Goal: Transaction & Acquisition: Purchase product/service

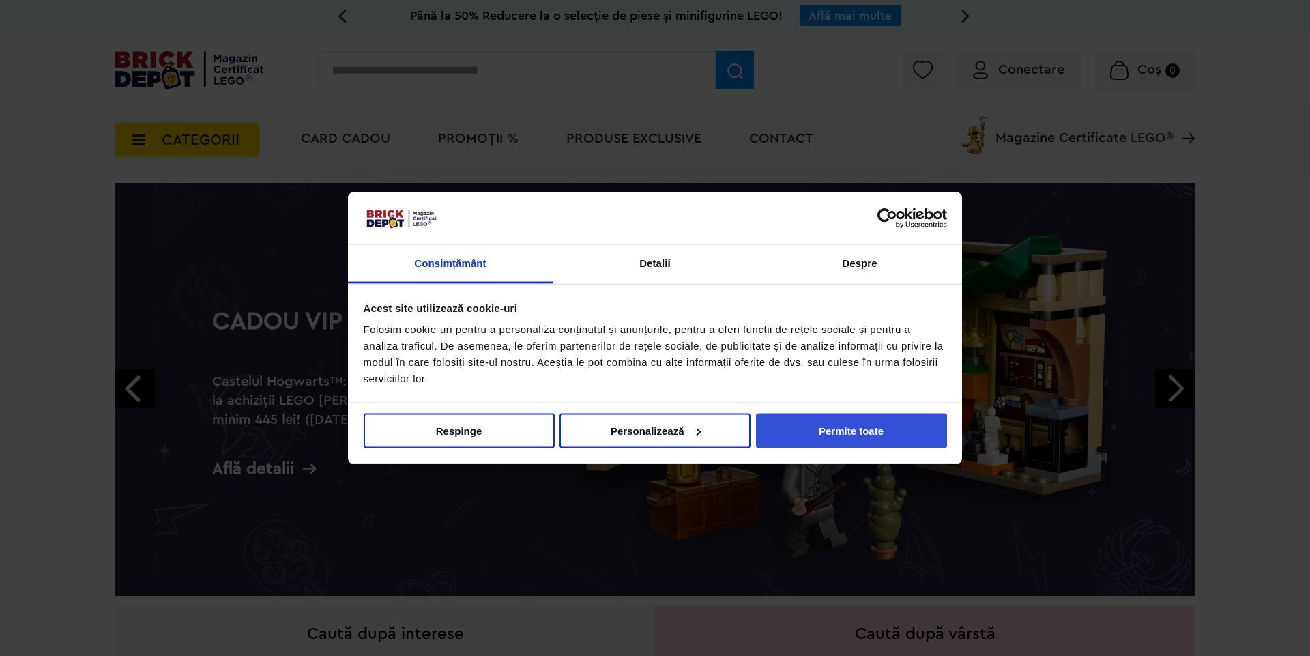
click at [833, 437] on button "Permite toate" at bounding box center [851, 430] width 191 height 35
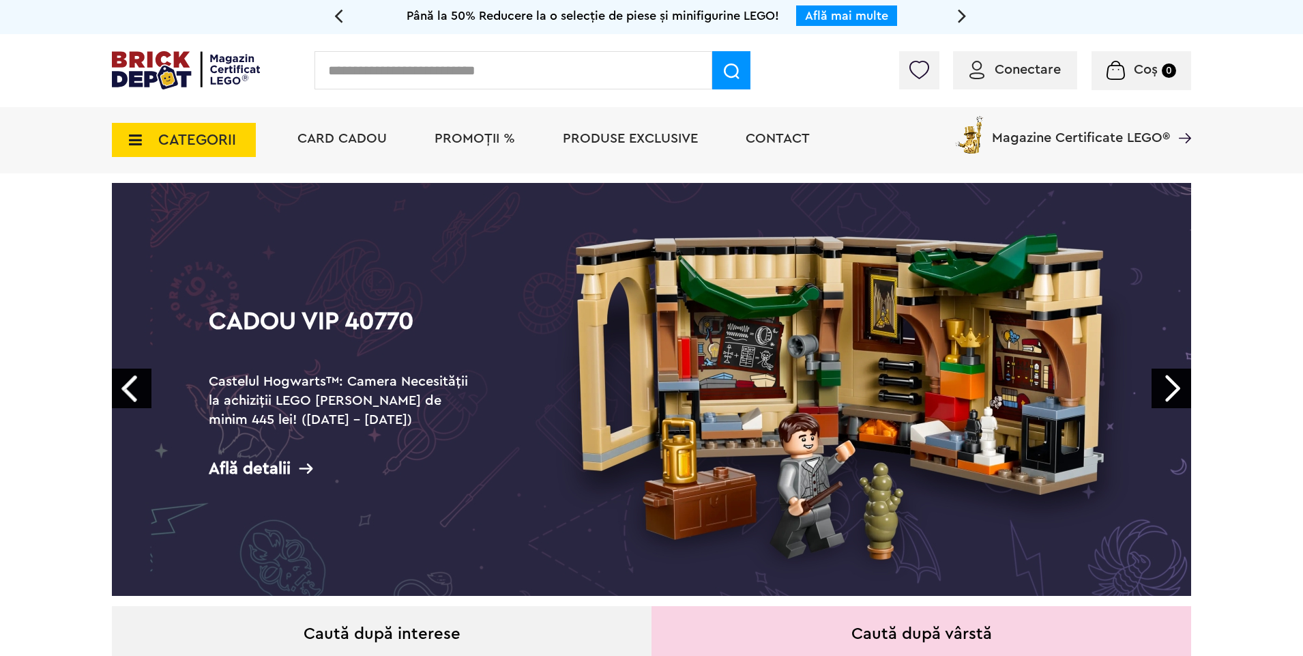
click at [197, 141] on span "CATEGORII" at bounding box center [197, 139] width 78 height 15
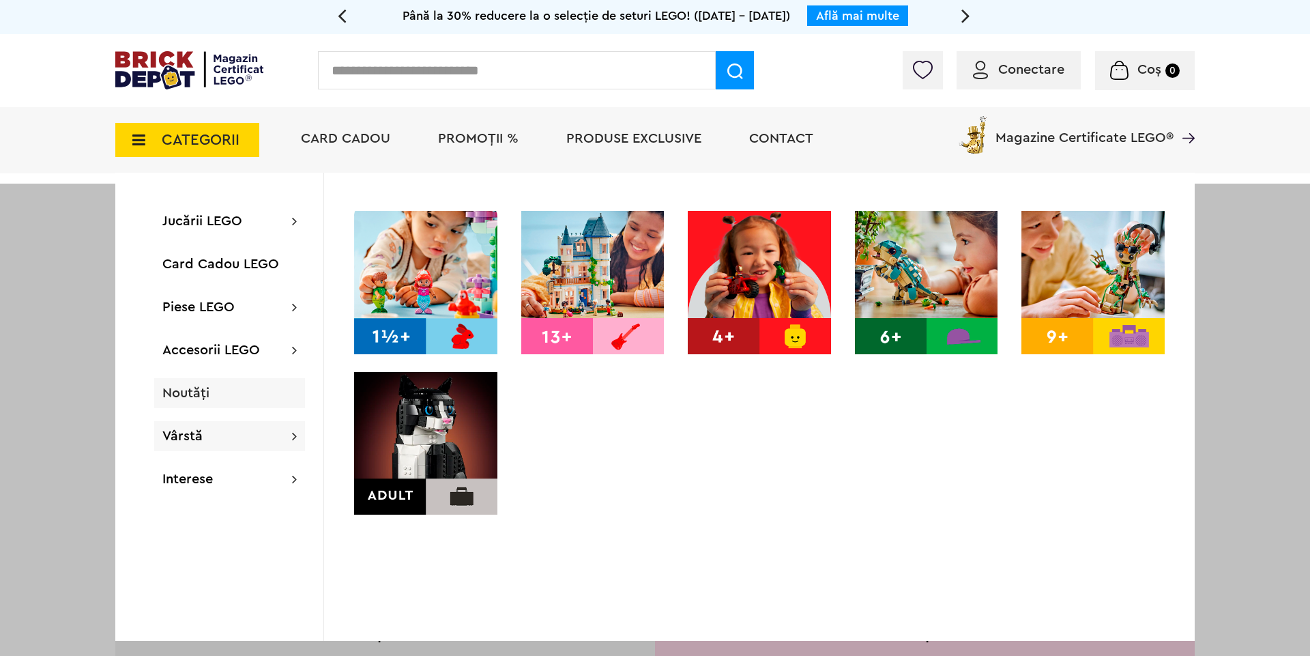
click at [184, 398] on span "Noutăți" at bounding box center [185, 393] width 47 height 14
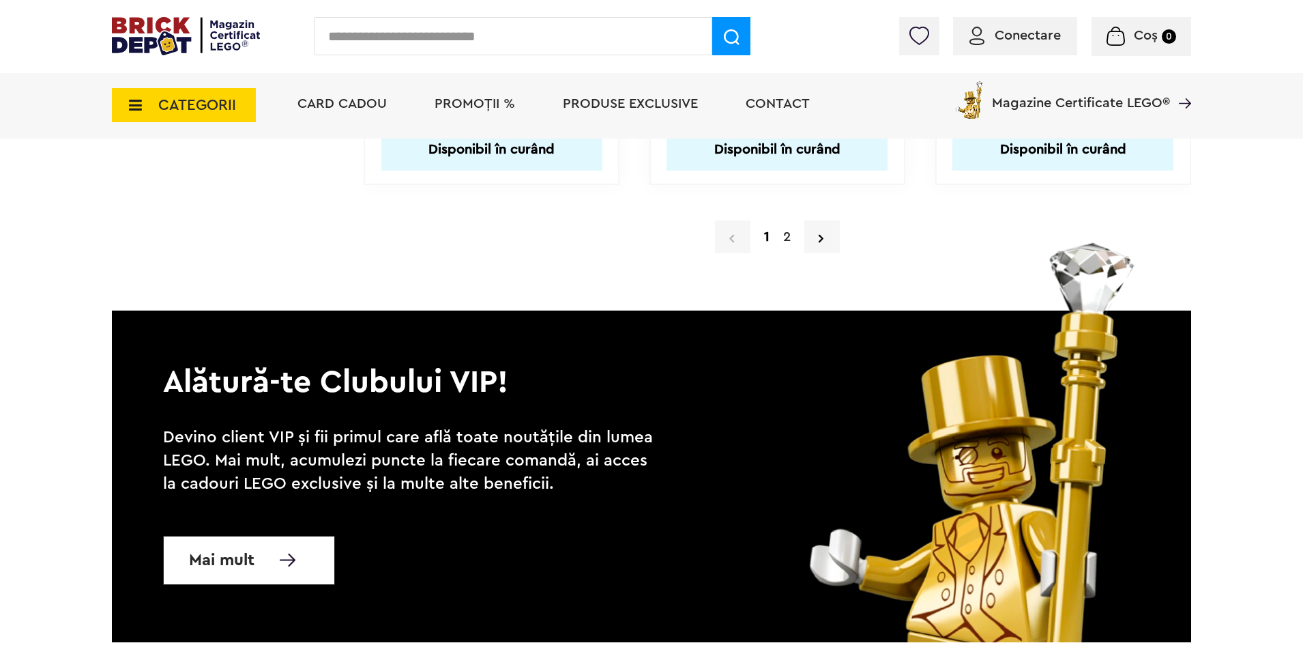
scroll to position [13396, 0]
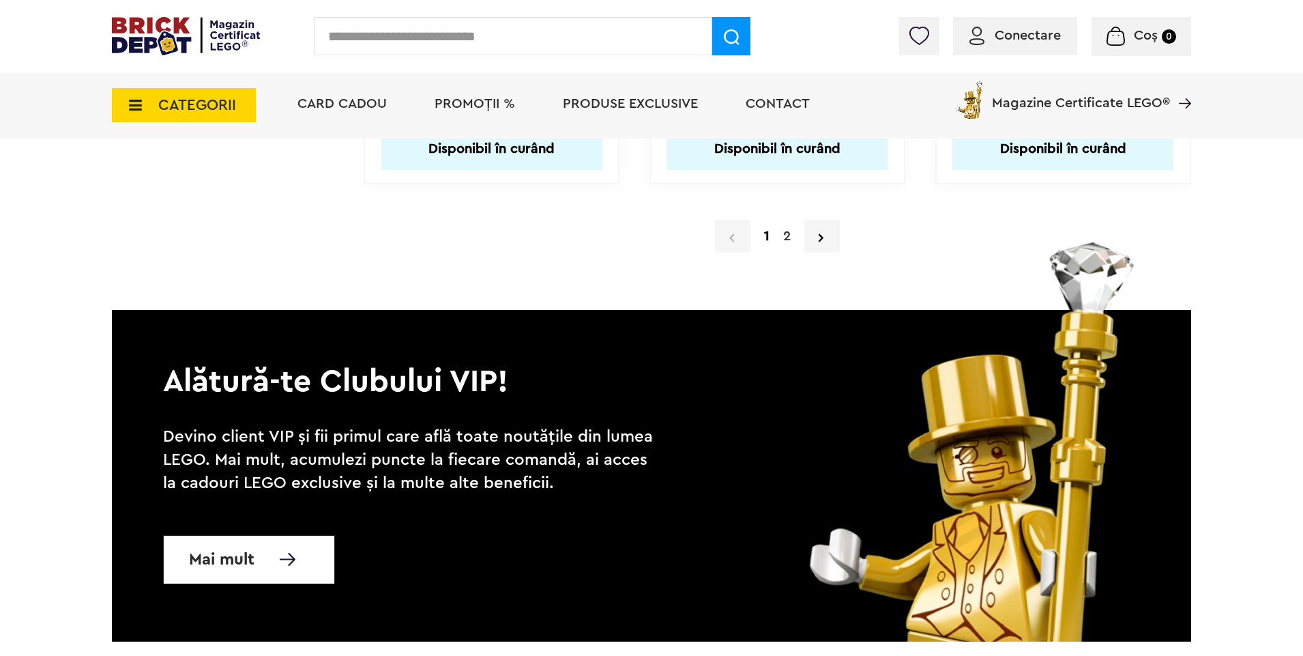
click at [783, 240] on link "2" at bounding box center [787, 236] width 21 height 20
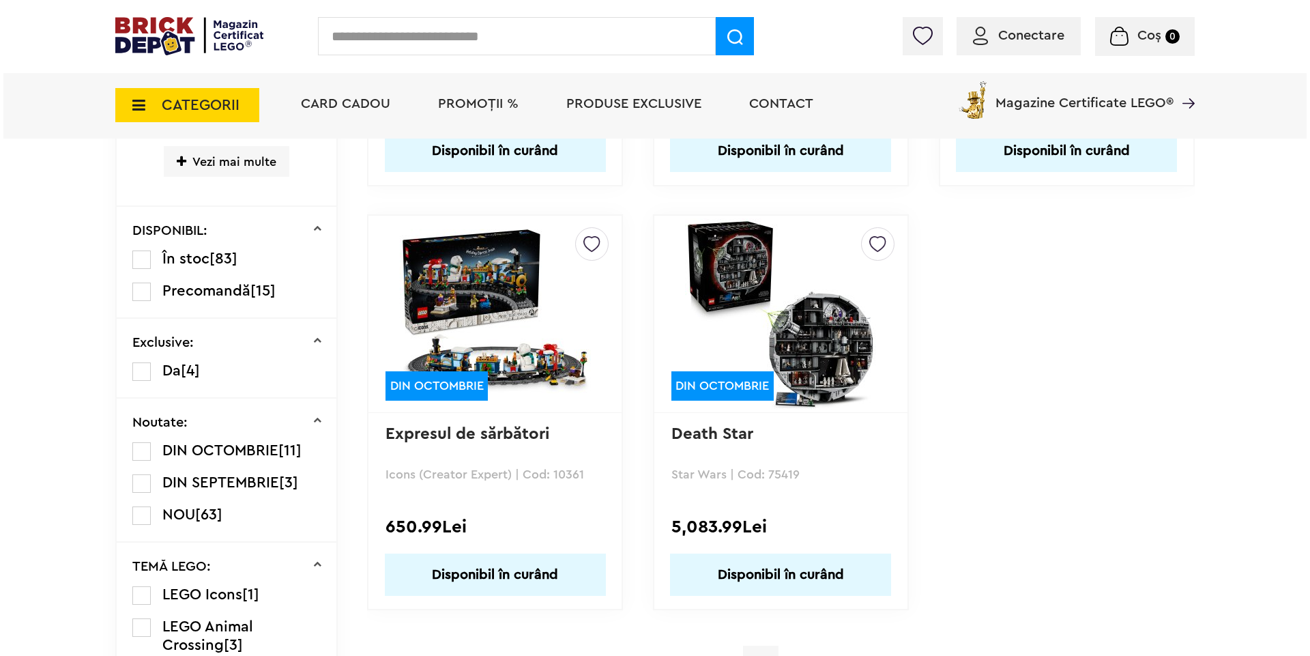
scroll to position [682, 0]
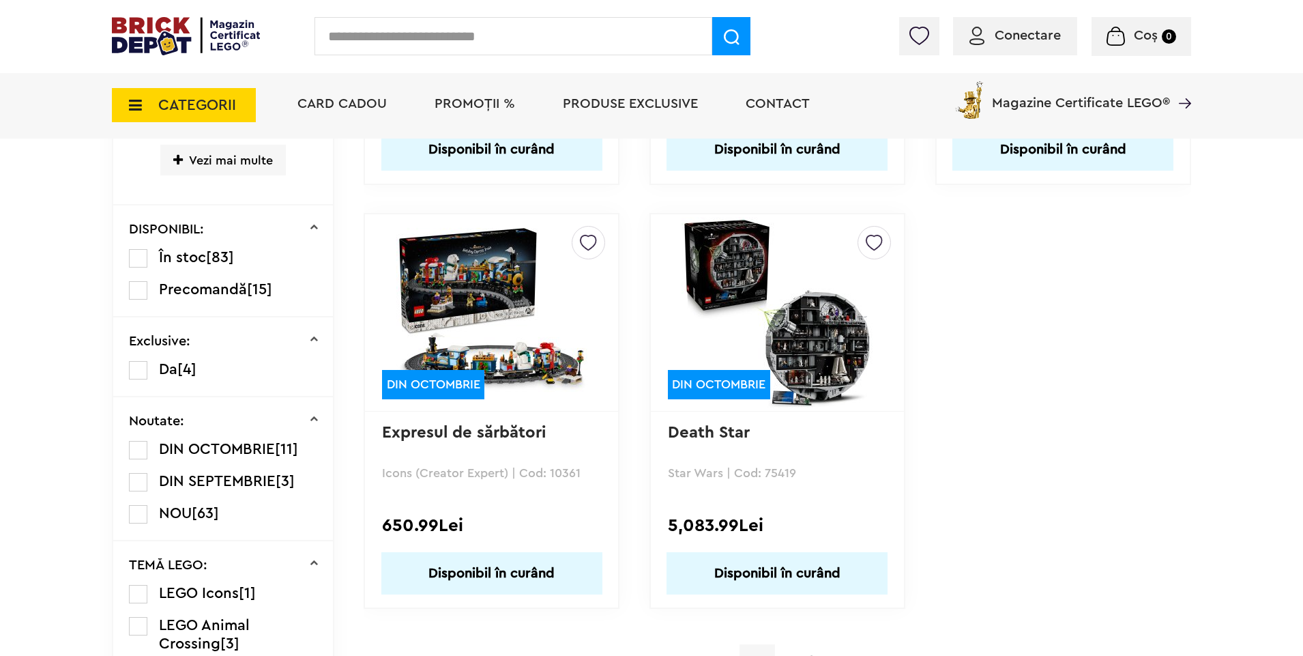
click at [431, 47] on input "text" at bounding box center [514, 36] width 398 height 38
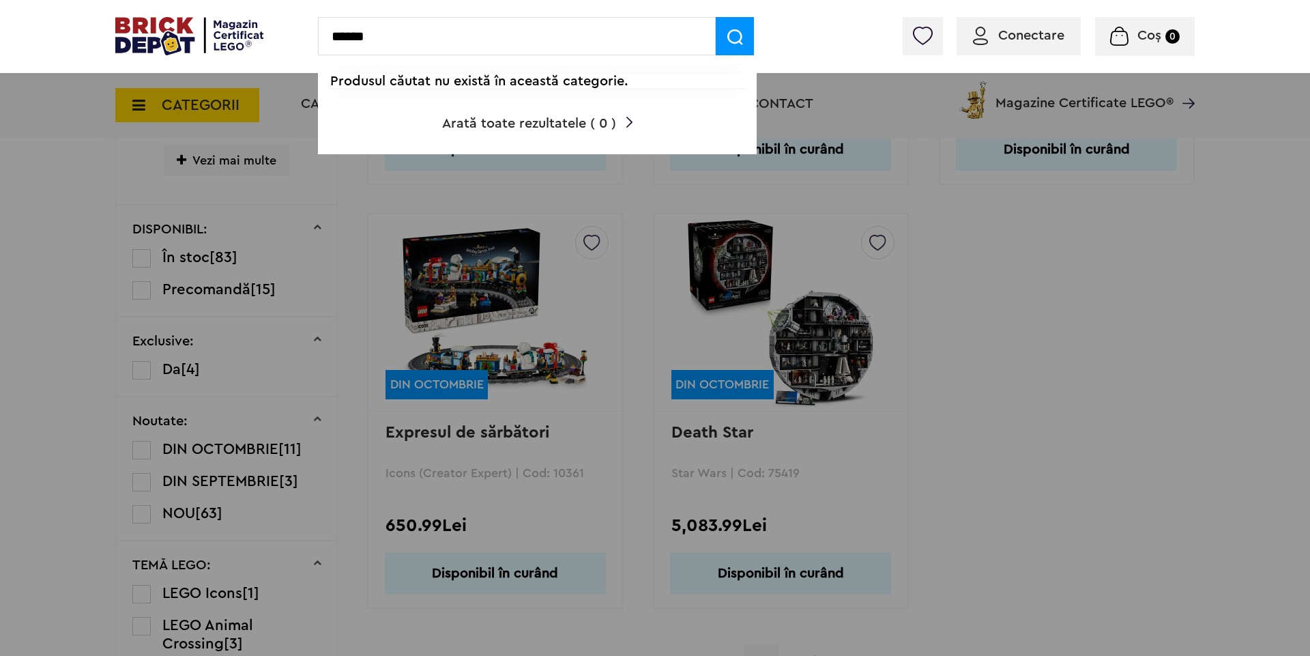
type input "******"
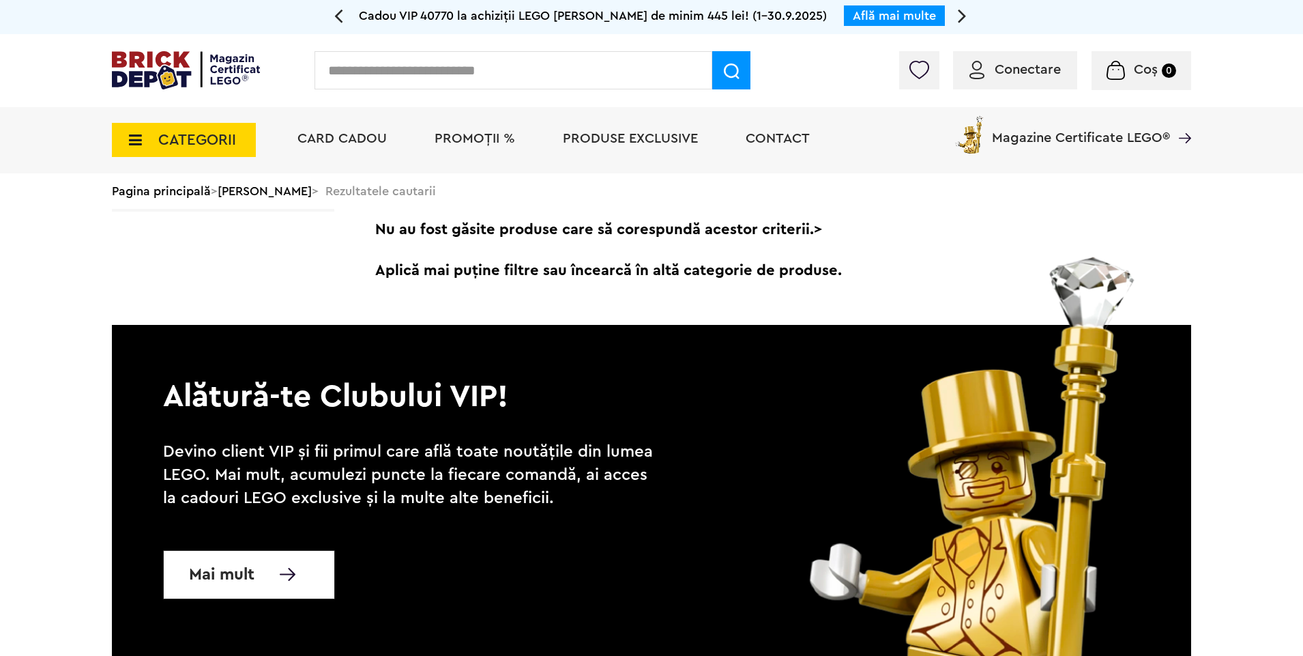
click at [215, 136] on span "CATEGORII" at bounding box center [197, 139] width 78 height 15
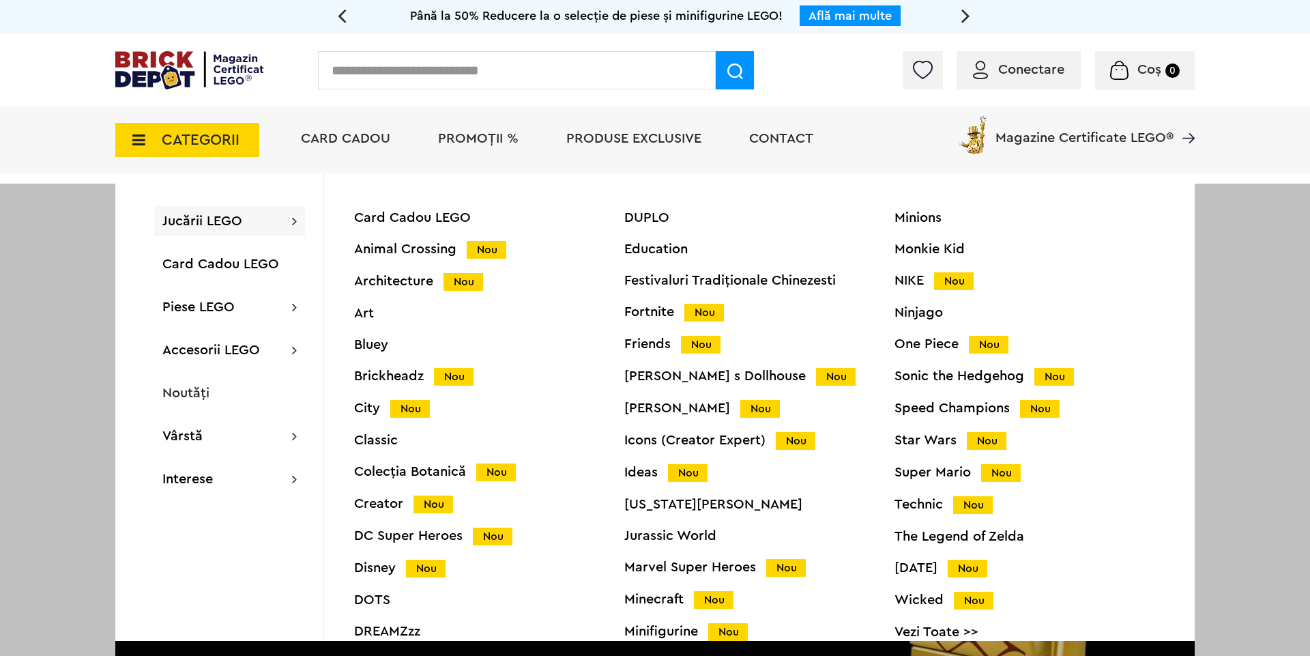
click at [672, 144] on span "Produse exclusive" at bounding box center [633, 139] width 135 height 14
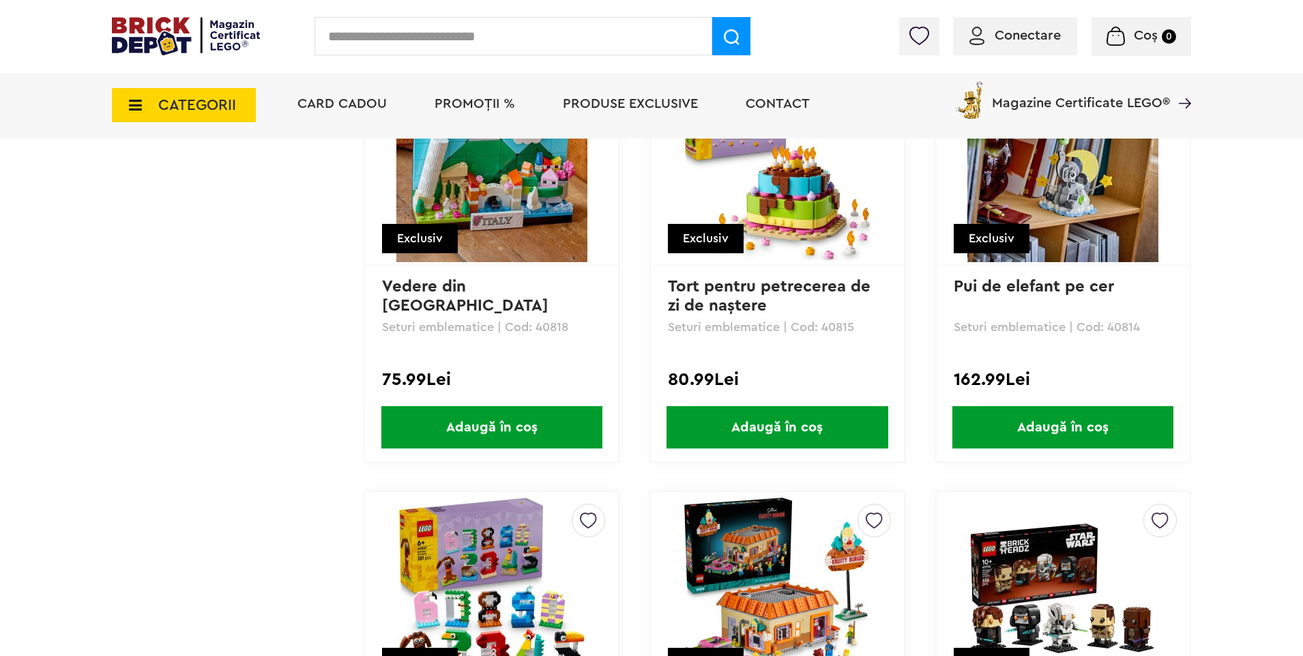
scroll to position [2184, 0]
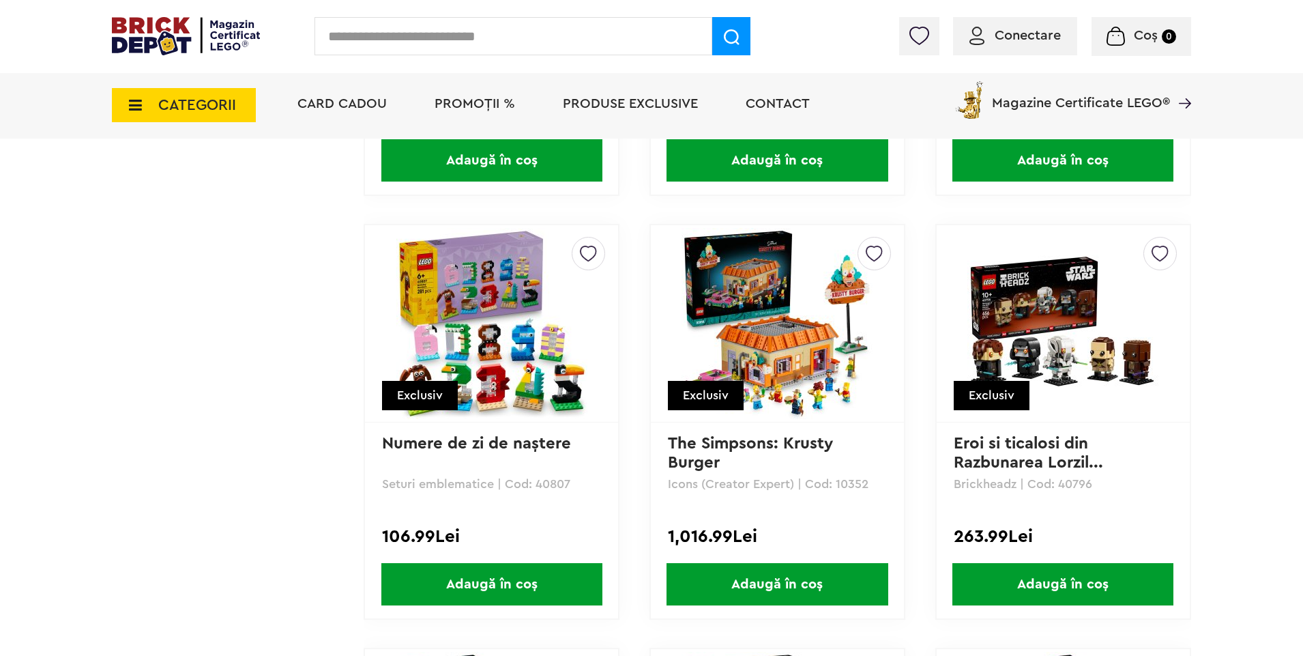
click at [778, 314] on img at bounding box center [777, 323] width 191 height 191
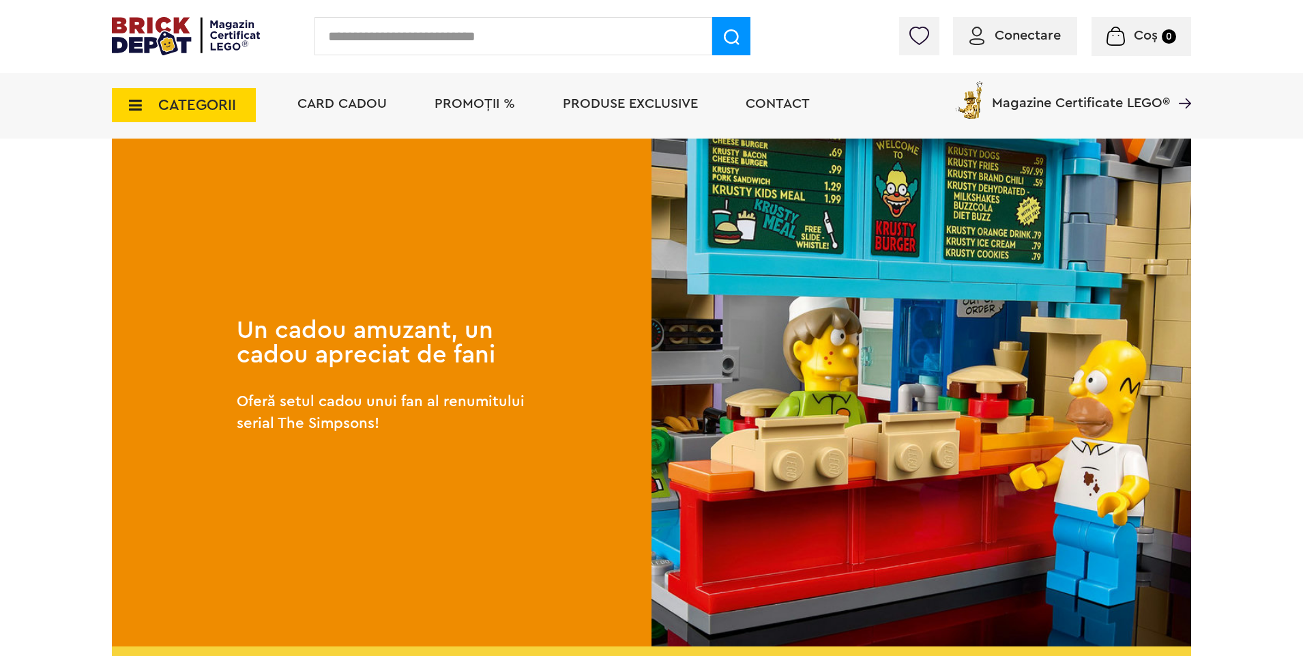
scroll to position [1979, 0]
